Goal: Task Accomplishment & Management: Use online tool/utility

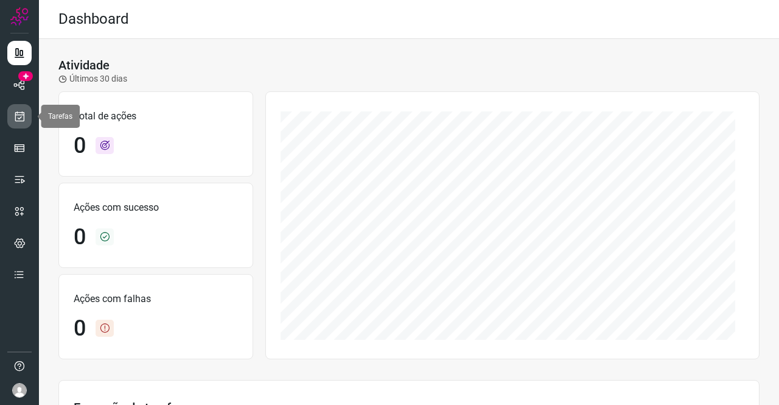
click at [23, 117] on icon at bounding box center [19, 116] width 13 height 12
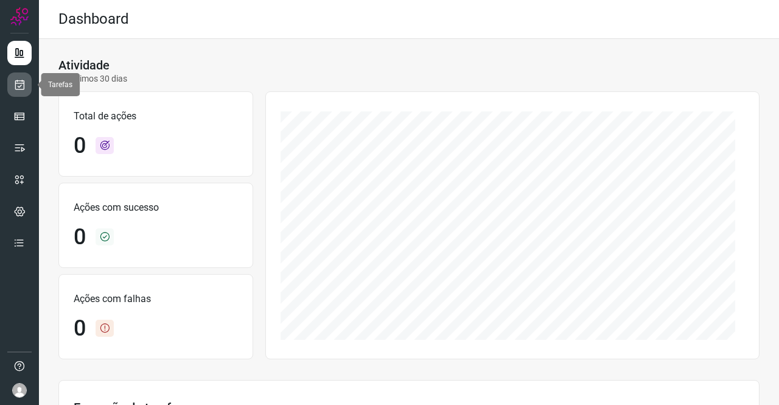
click at [23, 87] on icon at bounding box center [19, 84] width 13 height 12
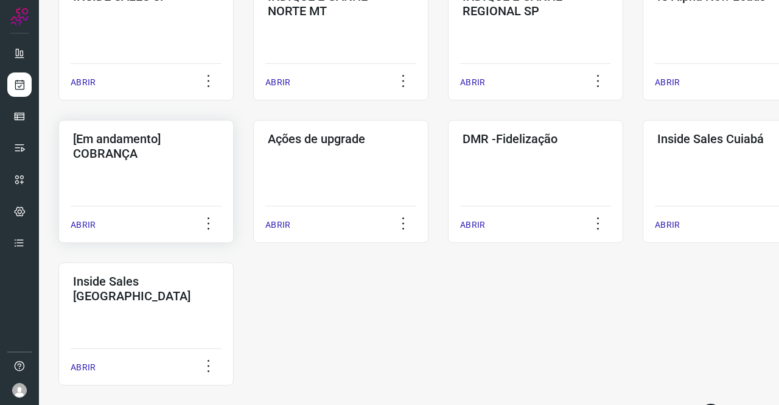
scroll to position [547, 0]
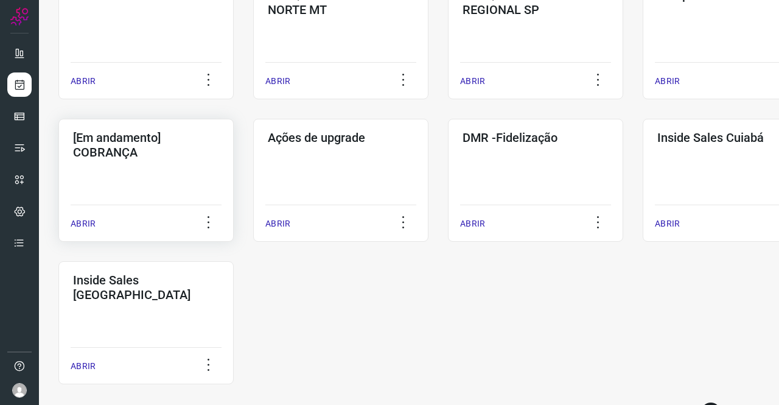
click at [125, 142] on h3 "[Em andamento] COBRANÇA" at bounding box center [146, 144] width 146 height 29
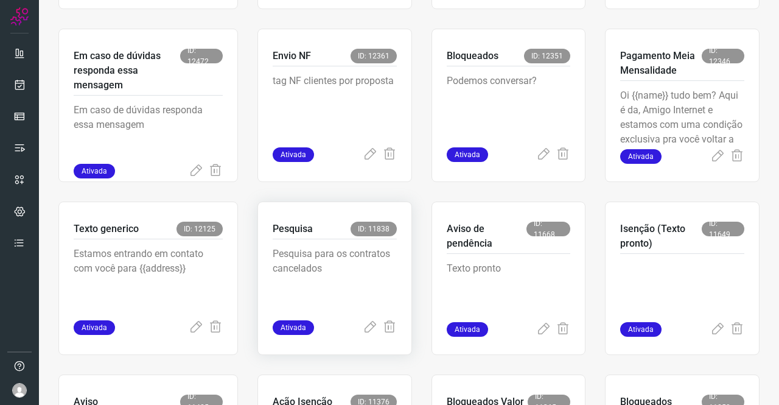
scroll to position [596, 0]
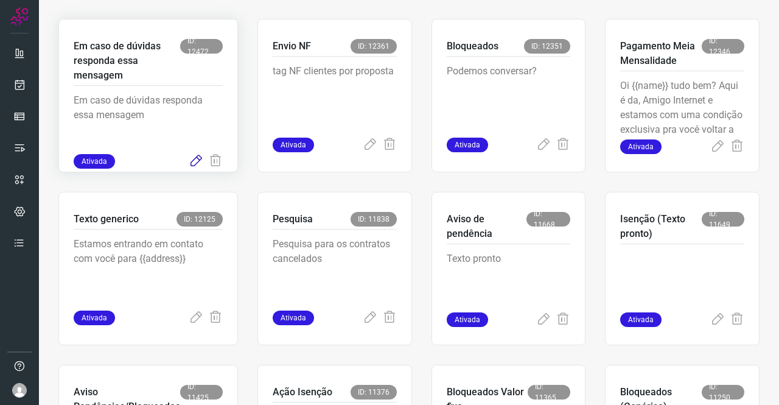
click at [196, 162] on icon at bounding box center [196, 161] width 15 height 15
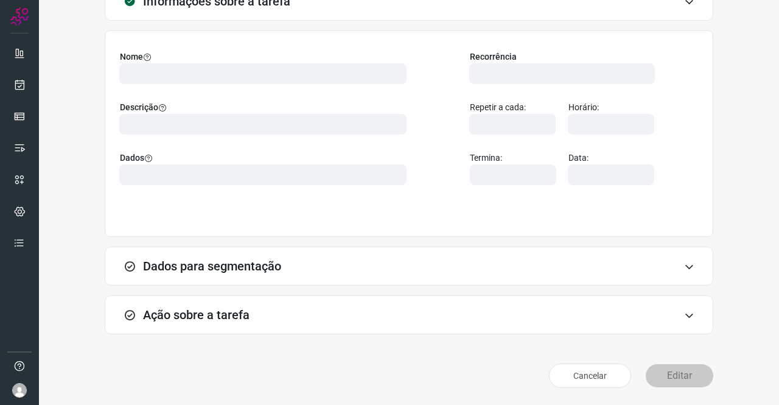
scroll to position [70, 0]
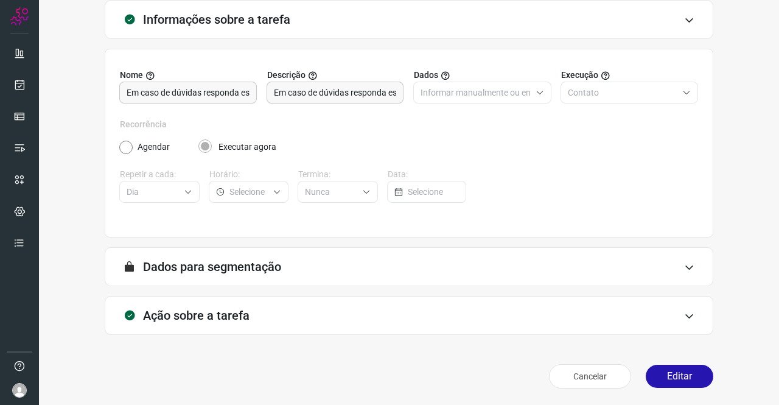
type input "Amigo 0800"
click at [197, 308] on h3 "Ação sobre a tarefa" at bounding box center [196, 315] width 106 height 15
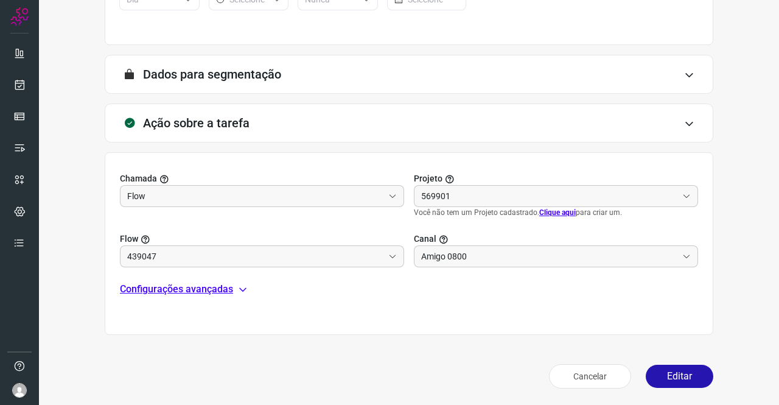
click at [176, 284] on p "Configurações avançadas" at bounding box center [176, 289] width 113 height 15
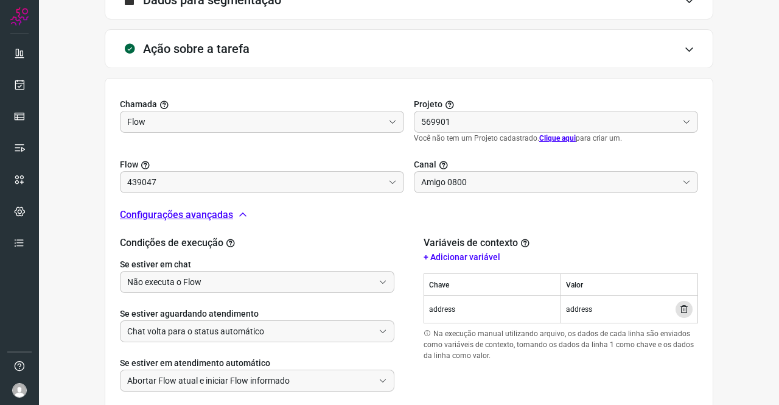
scroll to position [412, 0]
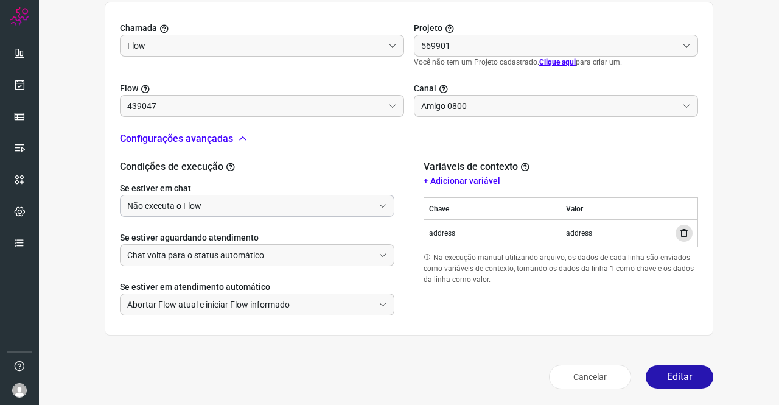
click at [186, 199] on input "Não executa o Flow" at bounding box center [250, 205] width 246 height 21
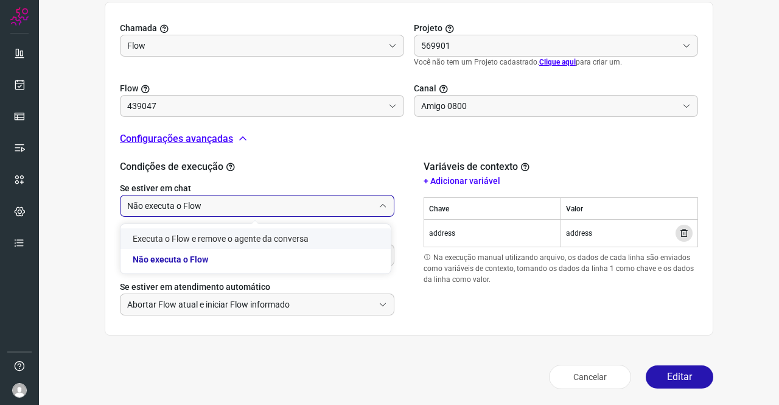
click at [79, 218] on div "Informações sobre a tarefa Nome [PERSON_NAME] de dúvidas responda essa mensagem…" at bounding box center [408, 26] width 701 height 736
type input "Texto generico"
type input "Cobrança"
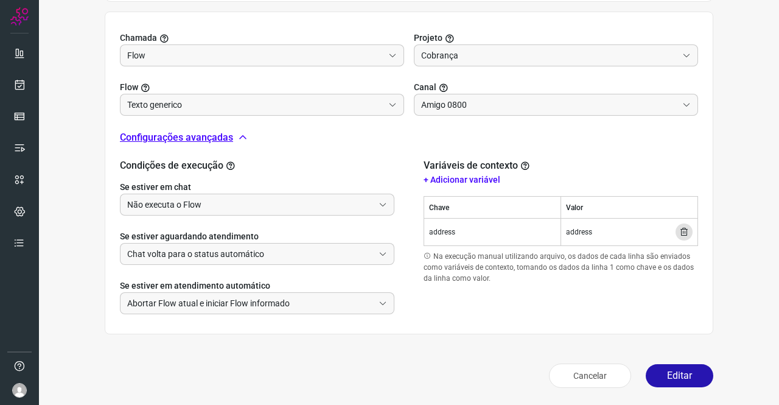
scroll to position [401, 0]
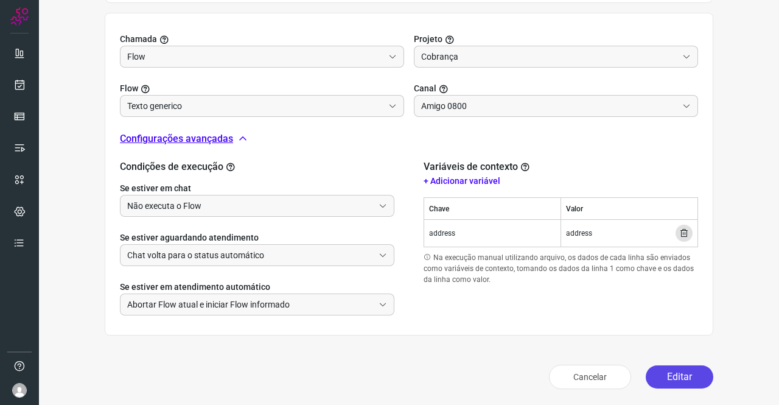
click at [666, 369] on button "Editar" at bounding box center [679, 376] width 68 height 23
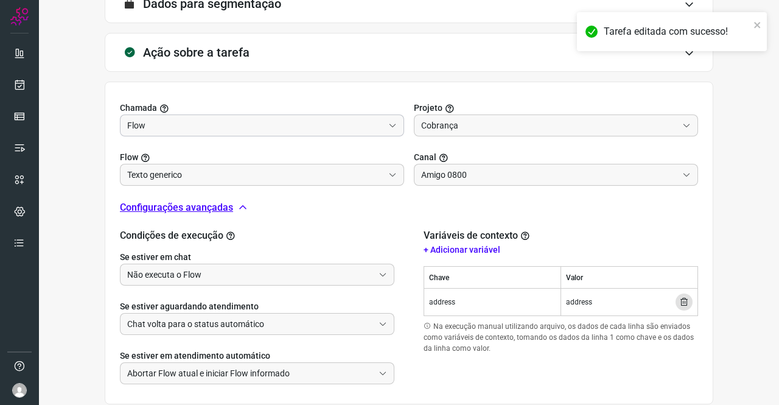
scroll to position [219, 0]
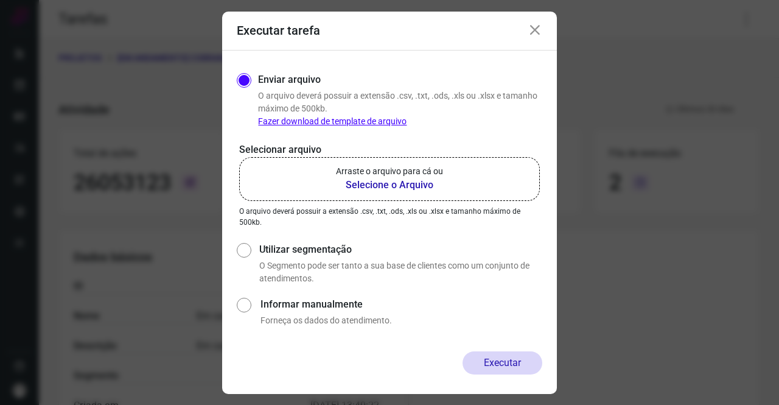
click at [394, 176] on p "Arraste o arquivo para cá ou" at bounding box center [389, 171] width 107 height 13
click at [0, 0] on input "Arraste o arquivo para cá ou Selecione o Arquivo" at bounding box center [0, 0] width 0 height 0
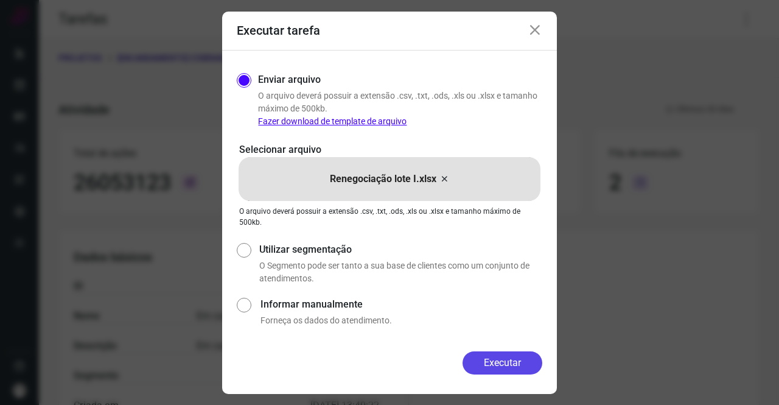
click at [490, 353] on button "Executar" at bounding box center [502, 362] width 80 height 23
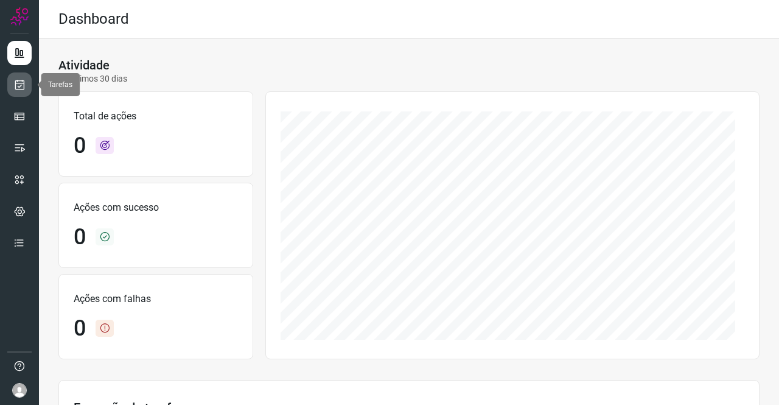
click at [16, 77] on link at bounding box center [19, 84] width 24 height 24
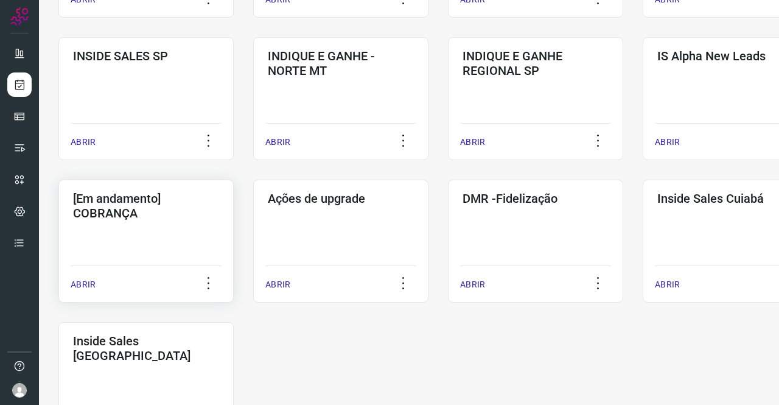
click at [148, 199] on h3 "[Em andamento] COBRANÇA" at bounding box center [146, 205] width 146 height 29
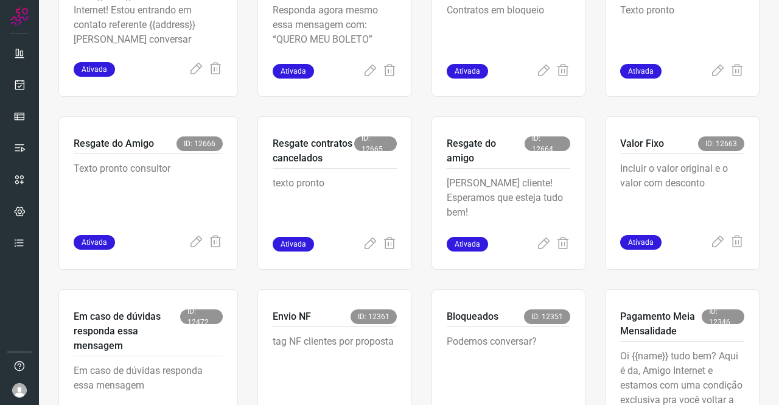
scroll to position [414, 0]
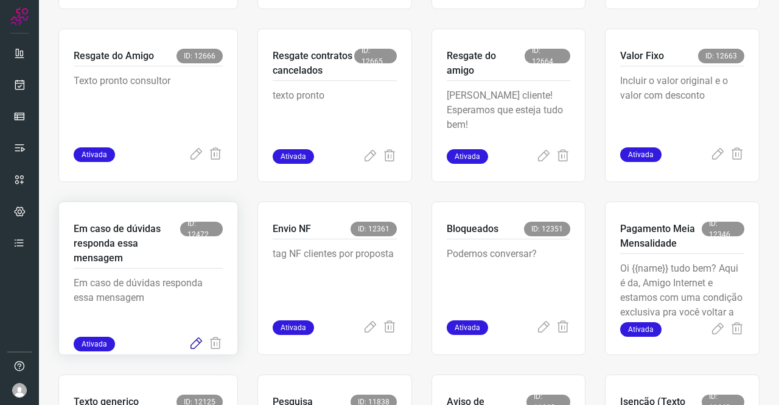
click at [195, 345] on icon at bounding box center [196, 343] width 15 height 15
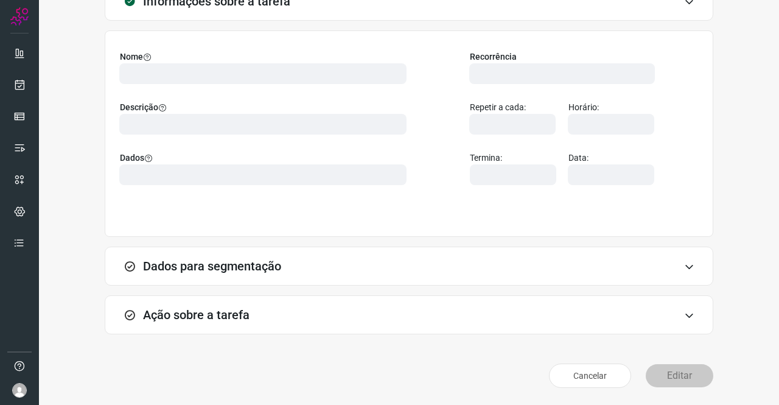
scroll to position [70, 0]
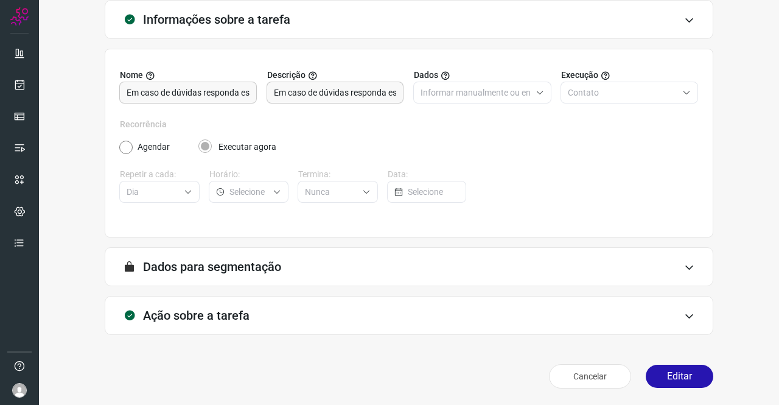
click at [184, 316] on h3 "Ação sobre a tarefa" at bounding box center [196, 315] width 106 height 15
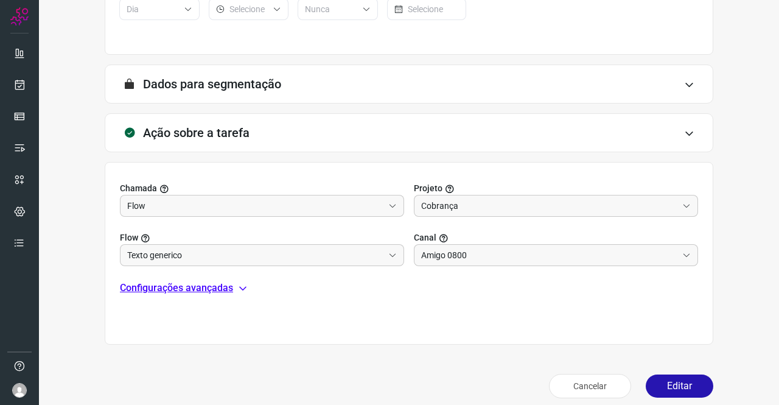
click at [176, 283] on p "Configurações avançadas" at bounding box center [176, 287] width 113 height 15
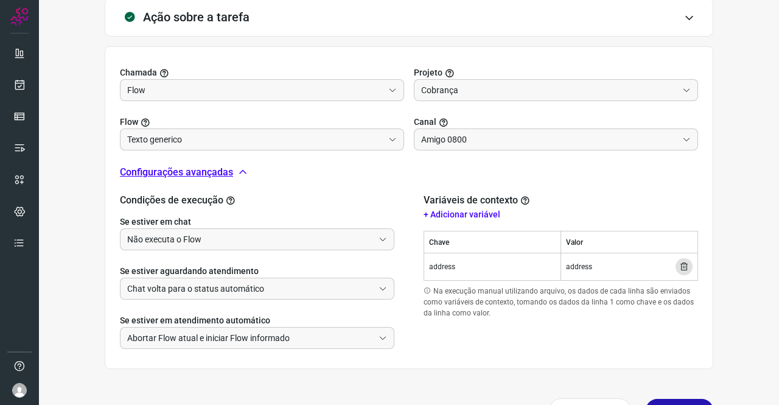
scroll to position [374, 0]
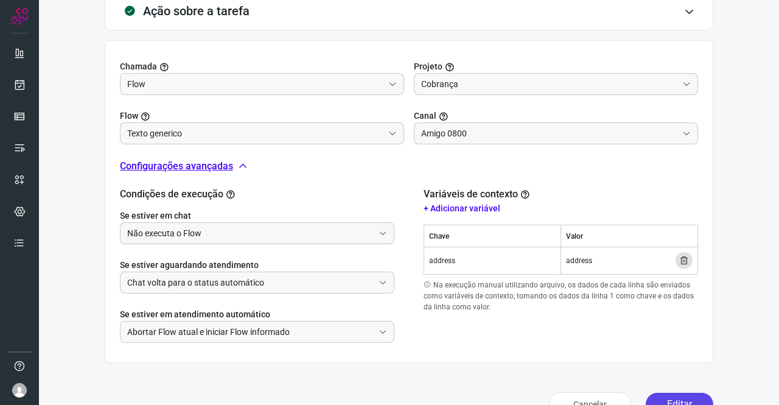
click at [672, 396] on button "Editar" at bounding box center [679, 403] width 68 height 23
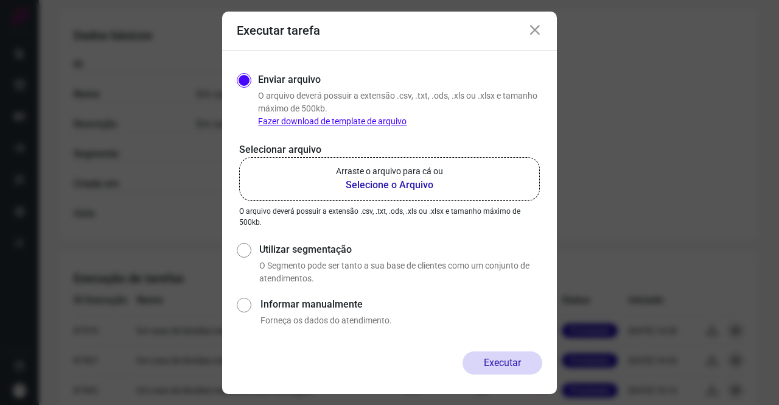
click at [410, 187] on b "Selecione o Arquivo" at bounding box center [389, 185] width 107 height 15
click at [0, 0] on input "Arraste o arquivo para cá ou Selecione o Arquivo" at bounding box center [0, 0] width 0 height 0
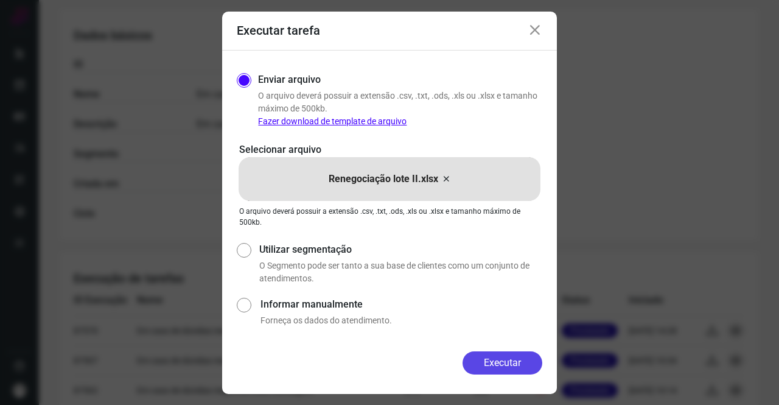
click at [498, 367] on button "Executar" at bounding box center [502, 362] width 80 height 23
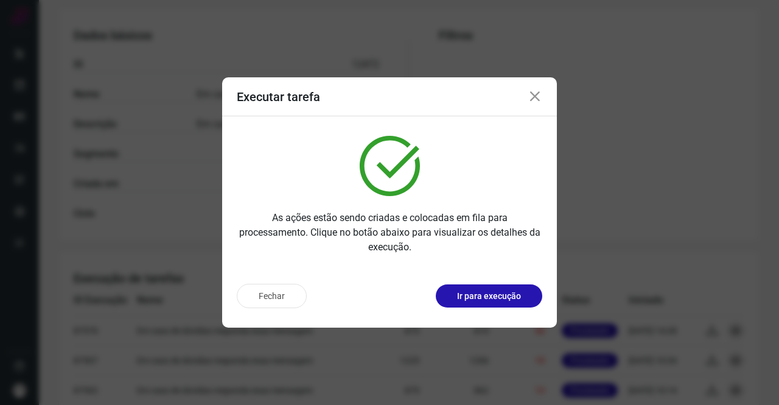
click at [535, 99] on icon at bounding box center [534, 96] width 15 height 15
